Goal: Task Accomplishment & Management: Manage account settings

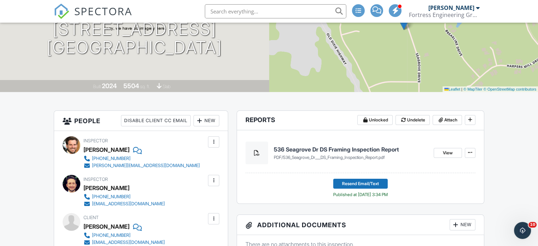
scroll to position [160, 0]
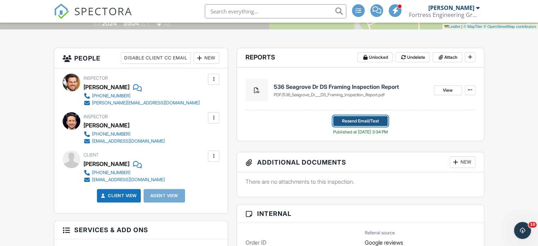
click at [360, 118] on span "Resend Email/Text" at bounding box center [360, 120] width 37 height 7
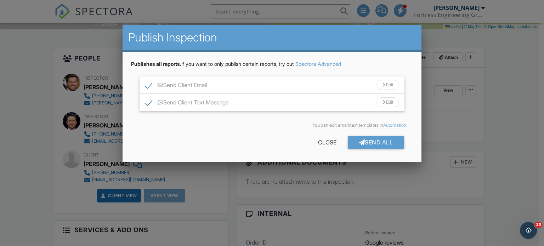
click at [251, 131] on div "You can edit email/text templates in Automation ." at bounding box center [272, 125] width 282 height 17
click at [230, 180] on div at bounding box center [272, 119] width 544 height 308
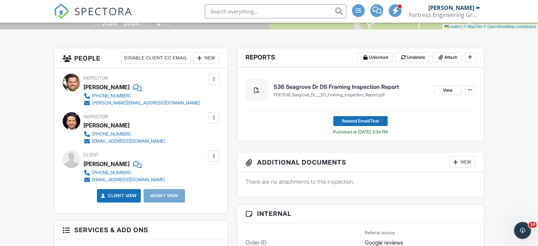
click at [344, 87] on h4 "536 Seagrove Dr DS Framing Inspection Report" at bounding box center [351, 87] width 154 height 8
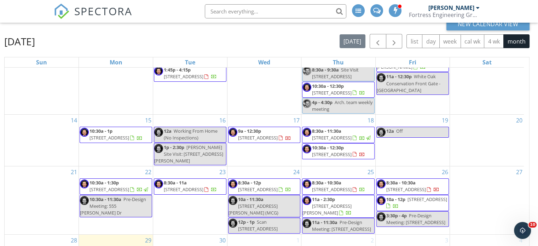
scroll to position [94, 0]
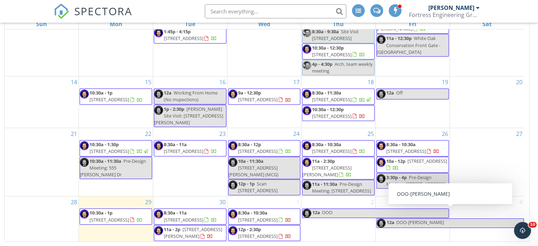
click at [535, 175] on div "New Calendar View September 2025 today list day week cal wk 4 wk month Sun Mon …" at bounding box center [269, 108] width 538 height 275
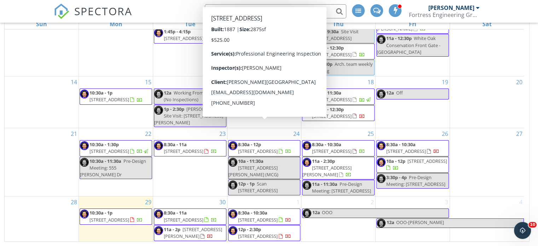
click at [17, 7] on nav "SPECTORA [PERSON_NAME] Fortress Engineering Group LLC Role: Inspector Change Ro…" at bounding box center [269, 11] width 538 height 23
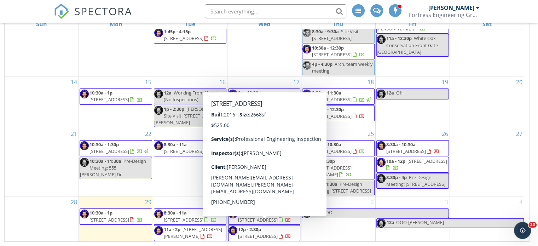
click at [260, 233] on span "[STREET_ADDRESS]" at bounding box center [258, 236] width 40 height 6
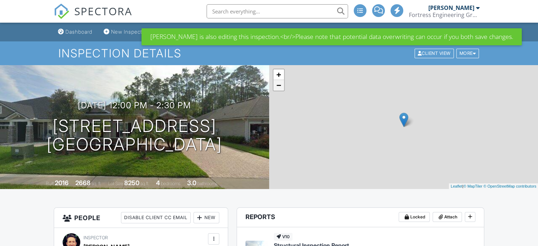
click at [279, 89] on link "−" at bounding box center [279, 85] width 11 height 11
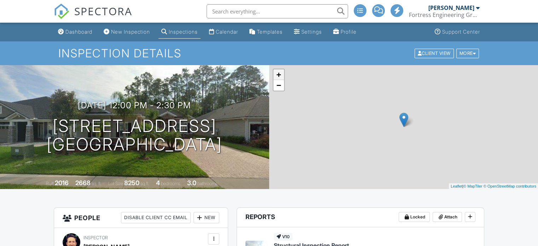
click at [277, 75] on link "+" at bounding box center [279, 74] width 11 height 11
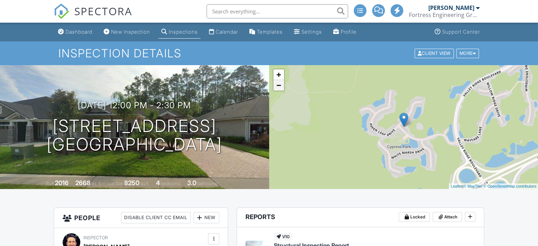
click at [279, 87] on link "−" at bounding box center [279, 85] width 11 height 11
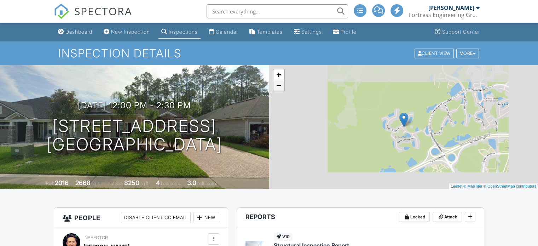
click at [279, 87] on link "−" at bounding box center [279, 85] width 11 height 11
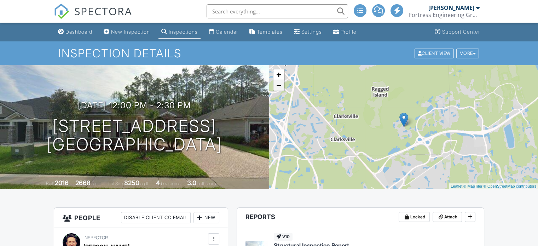
click at [279, 87] on link "−" at bounding box center [279, 85] width 11 height 11
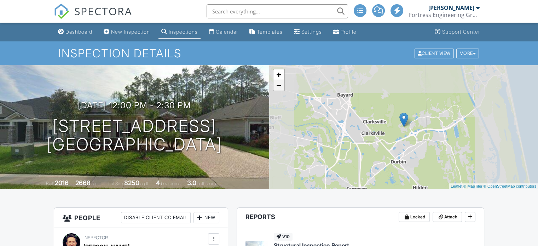
click at [279, 87] on link "−" at bounding box center [279, 85] width 11 height 11
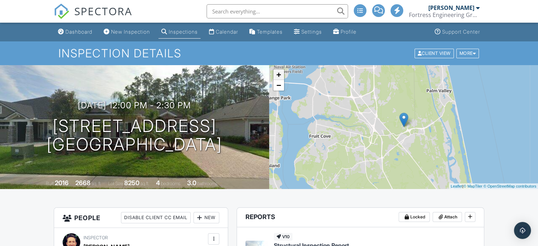
click at [276, 73] on link "+" at bounding box center [279, 74] width 11 height 11
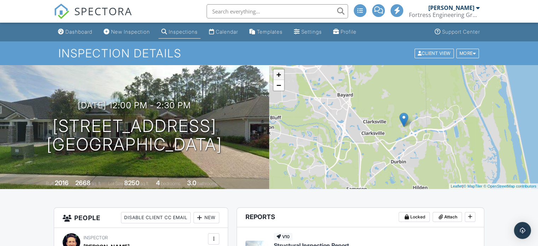
click at [276, 73] on link "+" at bounding box center [279, 74] width 11 height 11
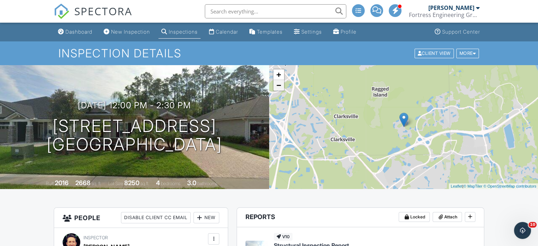
click at [277, 84] on link "−" at bounding box center [279, 85] width 11 height 11
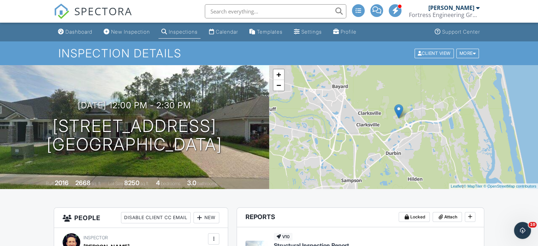
drag, startPoint x: 296, startPoint y: 131, endPoint x: 292, endPoint y: 122, distance: 10.3
click at [292, 122] on div "+ − Leaflet | © MapTiler © OpenStreetMap contributors" at bounding box center [403, 127] width 269 height 124
click at [200, 106] on div at bounding box center [193, 108] width 13 height 13
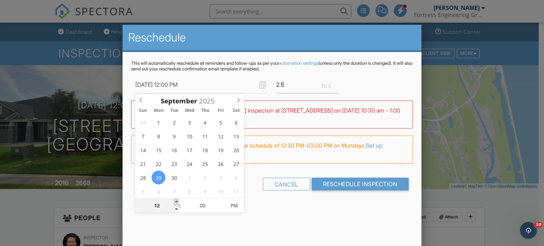
type input "09/29/2025 1:00 PM"
type input "01"
click at [176, 202] on span at bounding box center [176, 202] width 5 height 7
type input "09/29/2025 2:00 PM"
type input "02"
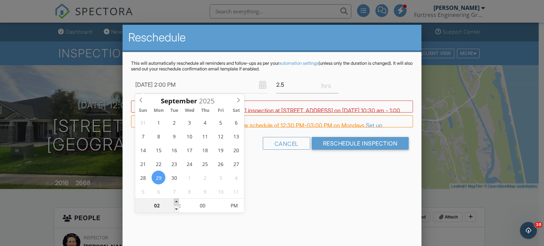
click at [176, 202] on span at bounding box center [176, 202] width 5 height 7
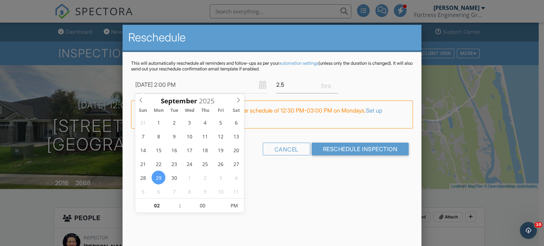
click at [275, 202] on div "Reschedule This will automatically reschedule all reminders and follow-ups as p…" at bounding box center [271, 149] width 299 height 248
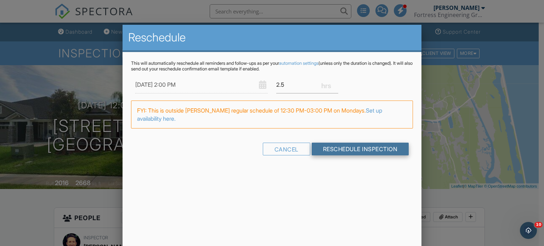
click at [352, 149] on input "Reschedule Inspection" at bounding box center [359, 149] width 97 height 13
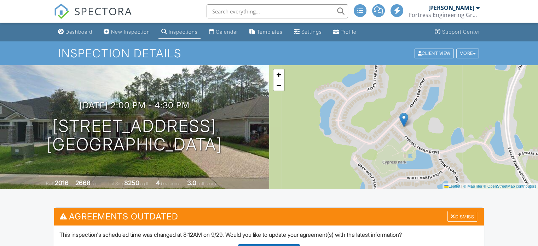
click at [233, 35] on link "Calendar" at bounding box center [223, 31] width 35 height 13
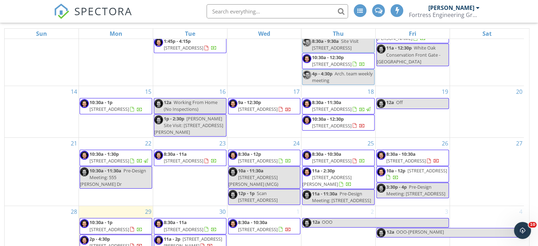
scroll to position [94, 0]
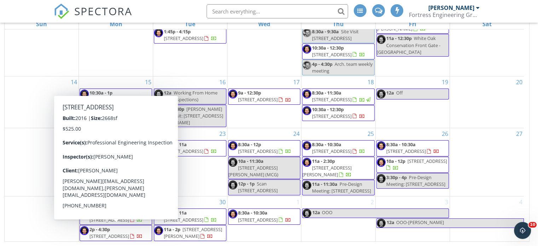
click at [126, 238] on span "[STREET_ADDRESS]" at bounding box center [110, 236] width 40 height 6
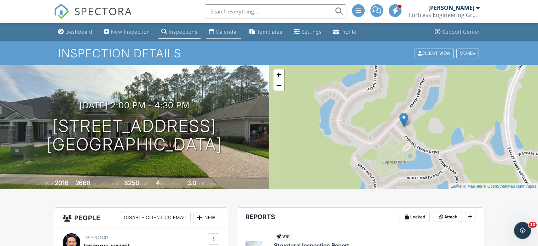
click at [238, 33] on div "Calendar" at bounding box center [227, 32] width 22 height 6
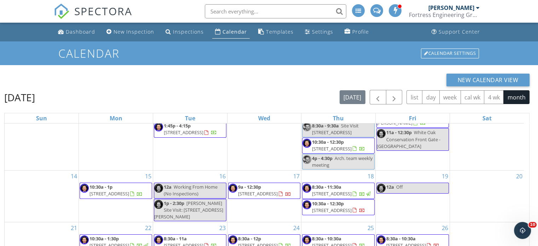
scroll to position [94, 0]
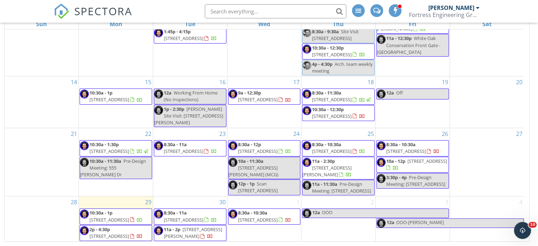
click at [233, 7] on input "text" at bounding box center [276, 11] width 142 height 14
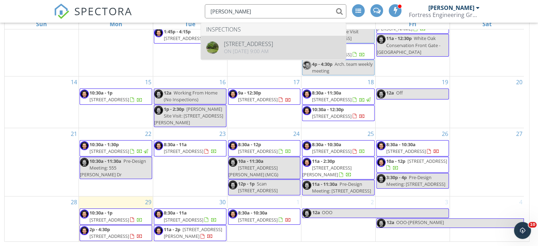
type input "[PERSON_NAME]"
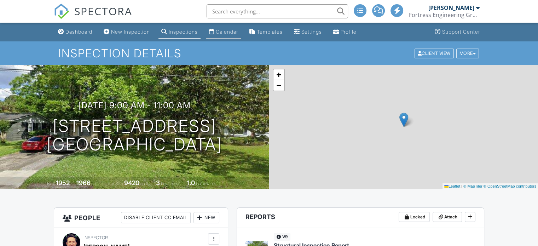
click at [229, 39] on li "Calendar" at bounding box center [224, 32] width 38 height 19
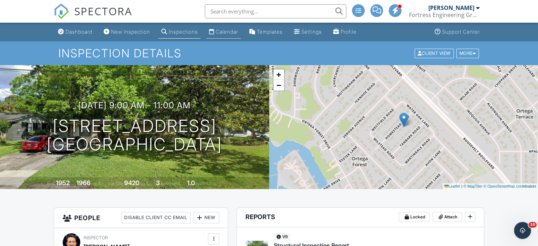
click at [239, 38] on link "Calendar" at bounding box center [223, 31] width 35 height 13
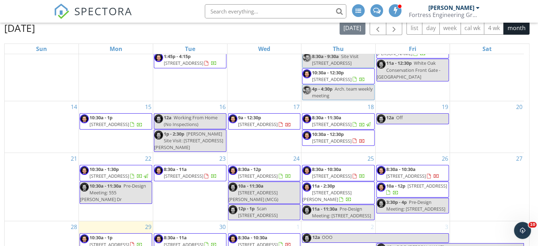
scroll to position [94, 0]
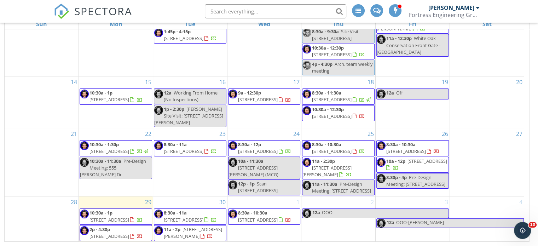
click at [127, 235] on span "[STREET_ADDRESS]" at bounding box center [110, 236] width 40 height 6
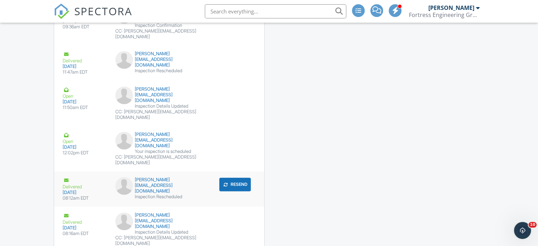
click at [229, 178] on button "Resend" at bounding box center [234, 184] width 31 height 13
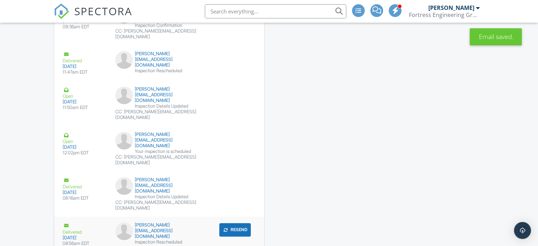
click at [232, 223] on button "Resend" at bounding box center [234, 229] width 31 height 13
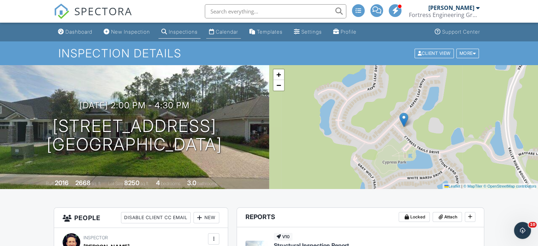
click at [225, 35] on link "Calendar" at bounding box center [223, 31] width 35 height 13
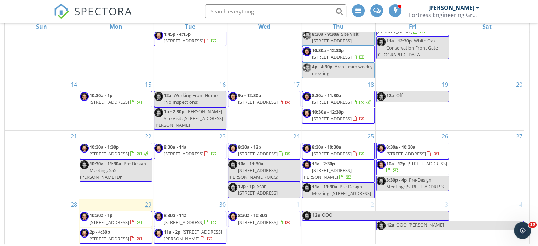
scroll to position [94, 0]
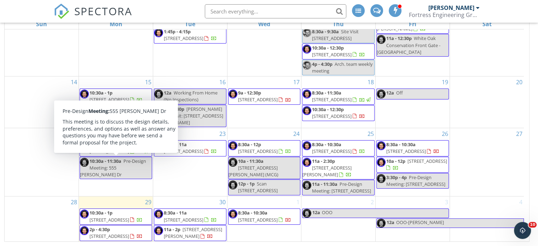
click at [20, 12] on nav "SPECTORA [PERSON_NAME] Fortress Engineering Group LLC Role: Inspector Change Ro…" at bounding box center [269, 11] width 538 height 23
